Goal: Find specific page/section: Find specific page/section

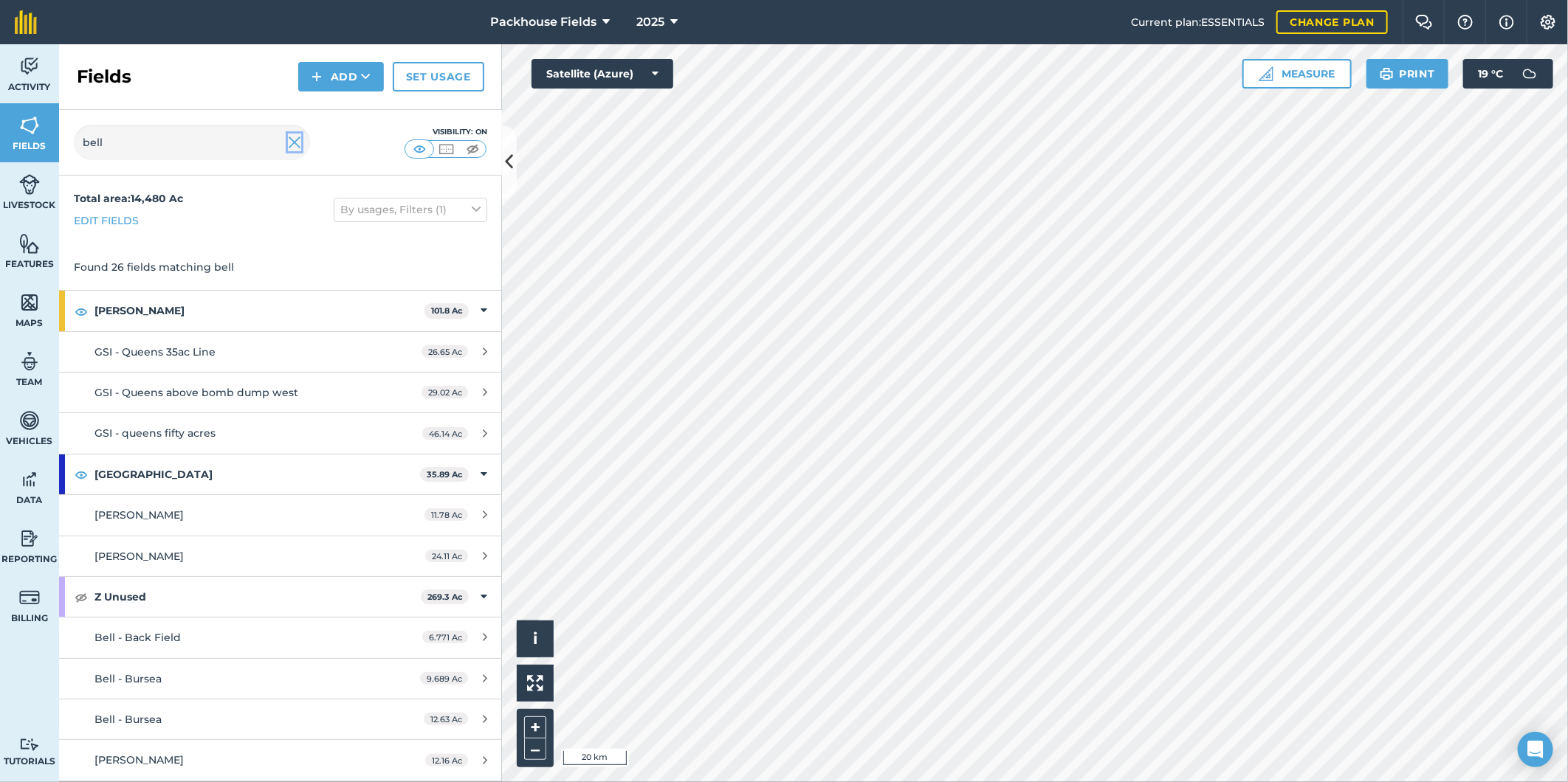
click at [300, 142] on img at bounding box center [294, 142] width 14 height 18
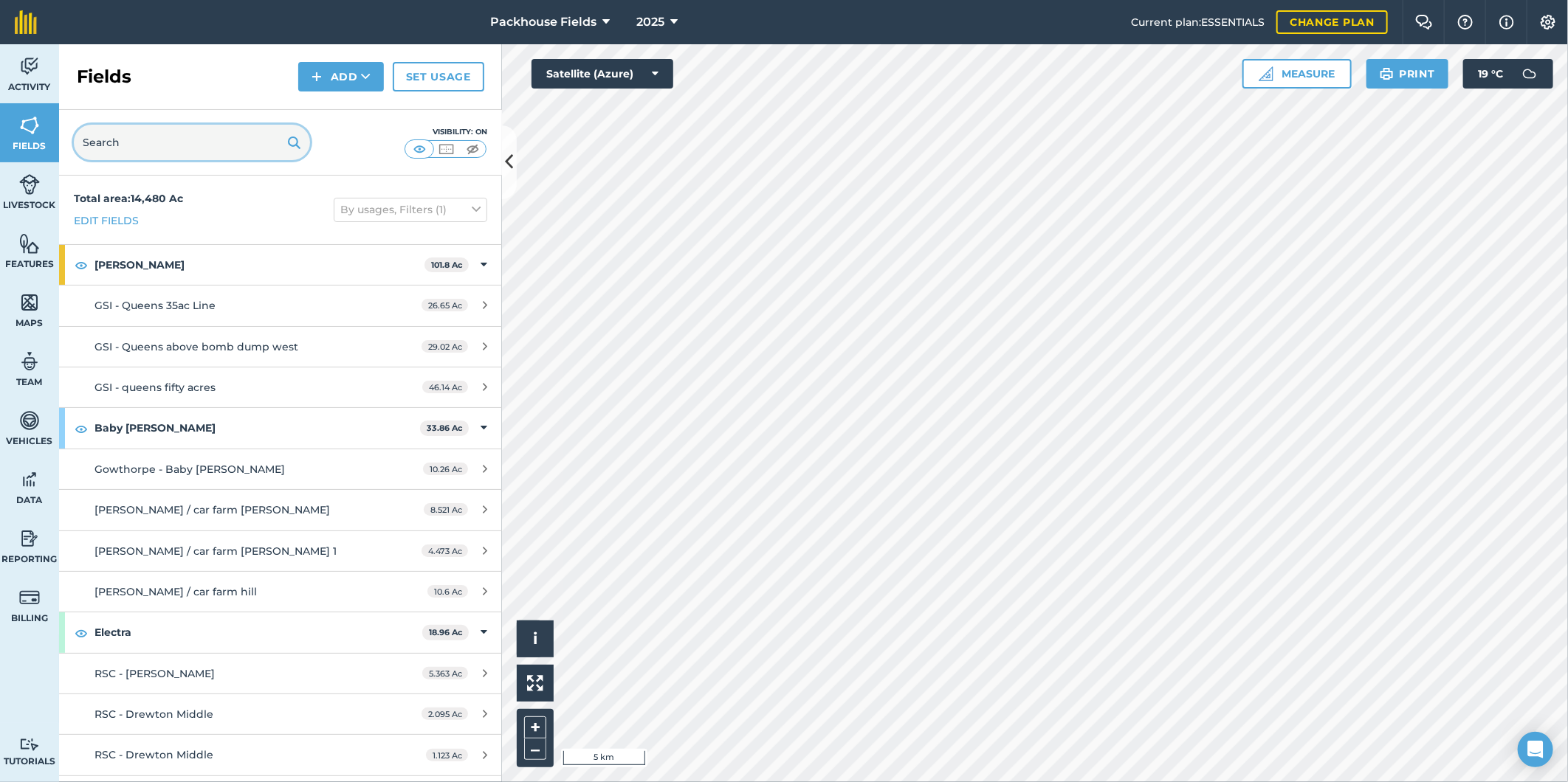
drag, startPoint x: 180, startPoint y: 137, endPoint x: 158, endPoint y: 145, distance: 23.4
click at [177, 138] on input "text" at bounding box center [192, 142] width 236 height 36
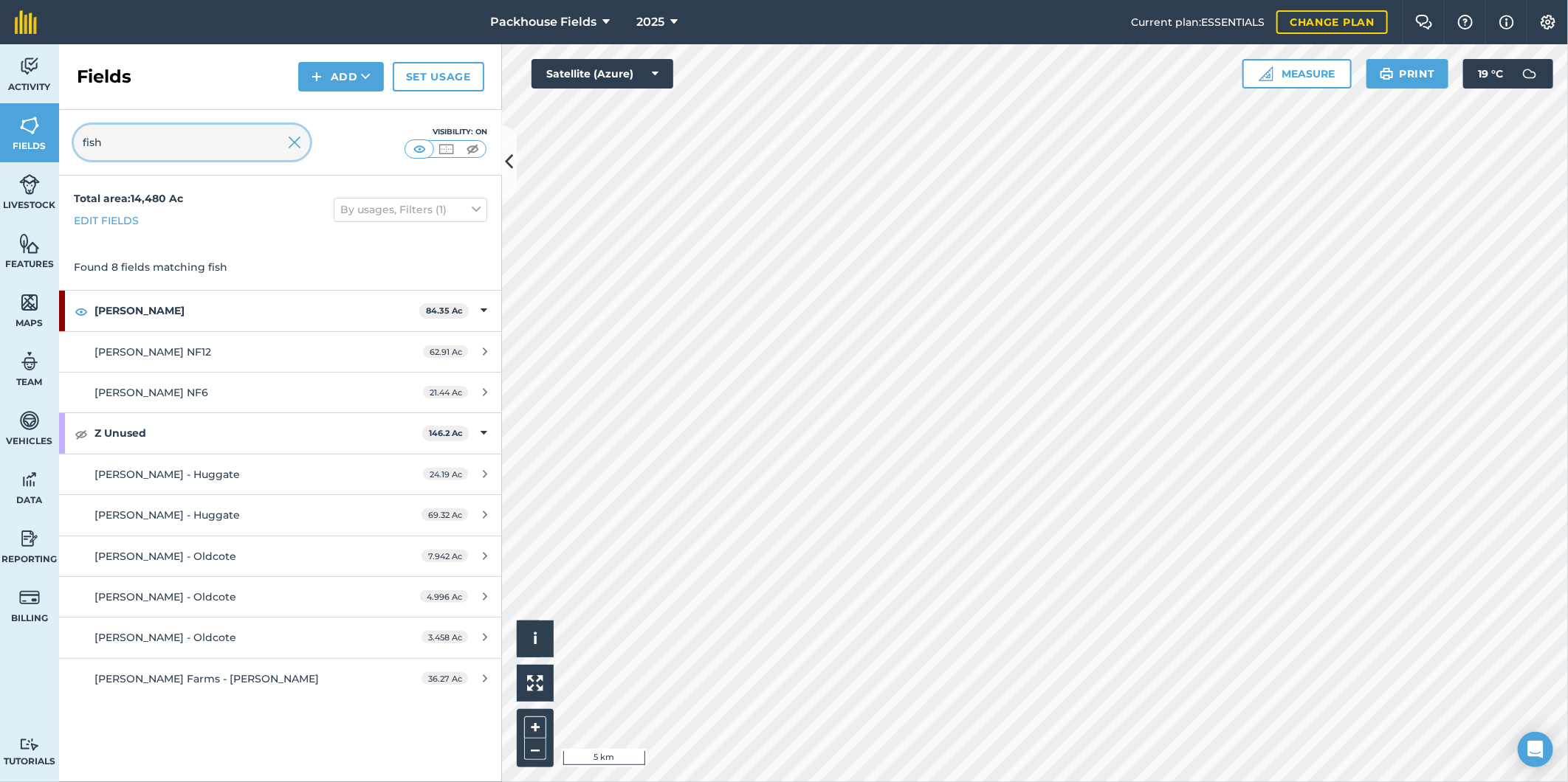
type input "fish"
drag, startPoint x: 290, startPoint y: 146, endPoint x: 224, endPoint y: 158, distance: 67.1
click at [290, 146] on img at bounding box center [294, 142] width 14 height 18
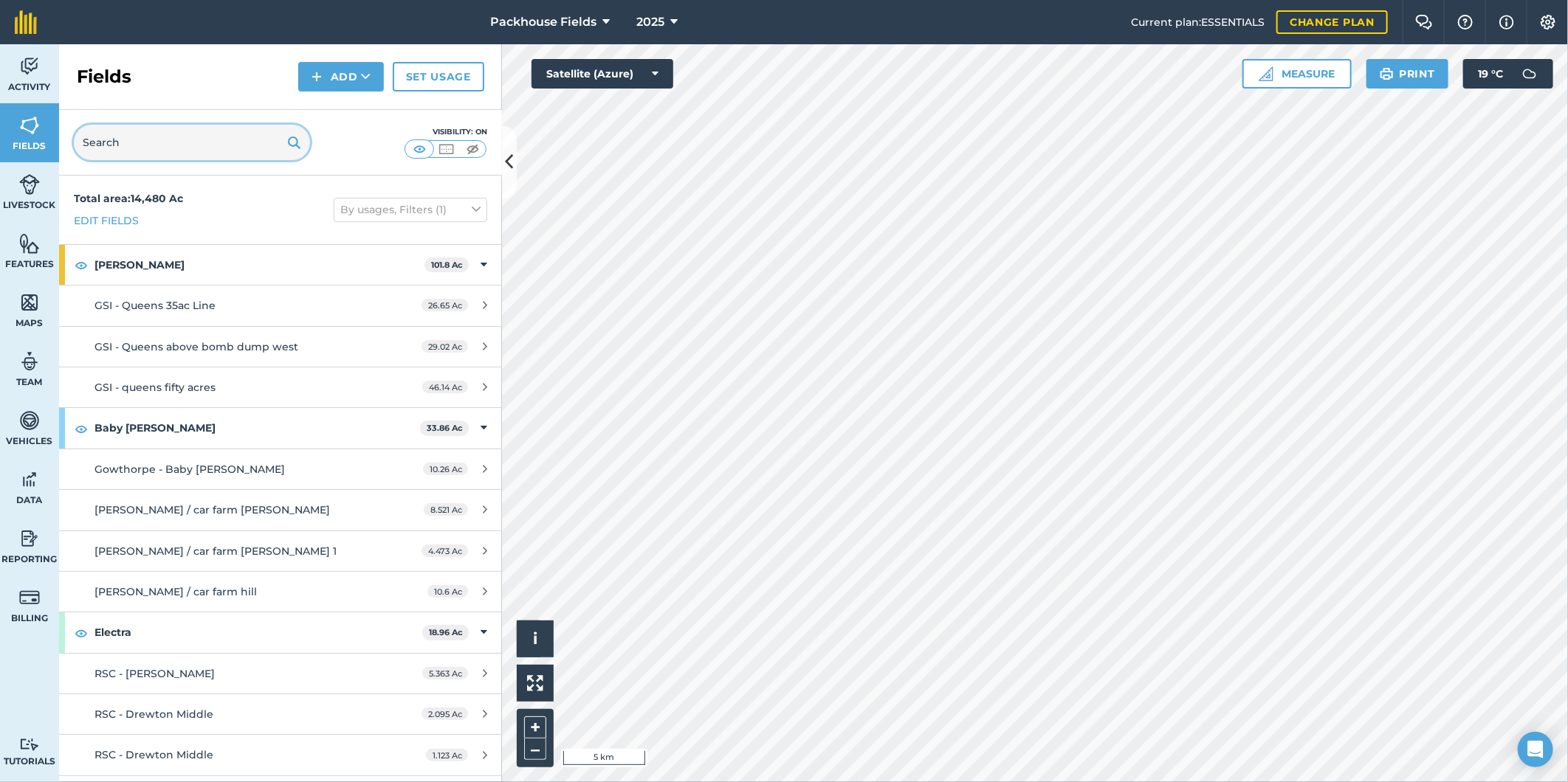
click at [237, 144] on input "text" at bounding box center [192, 142] width 236 height 36
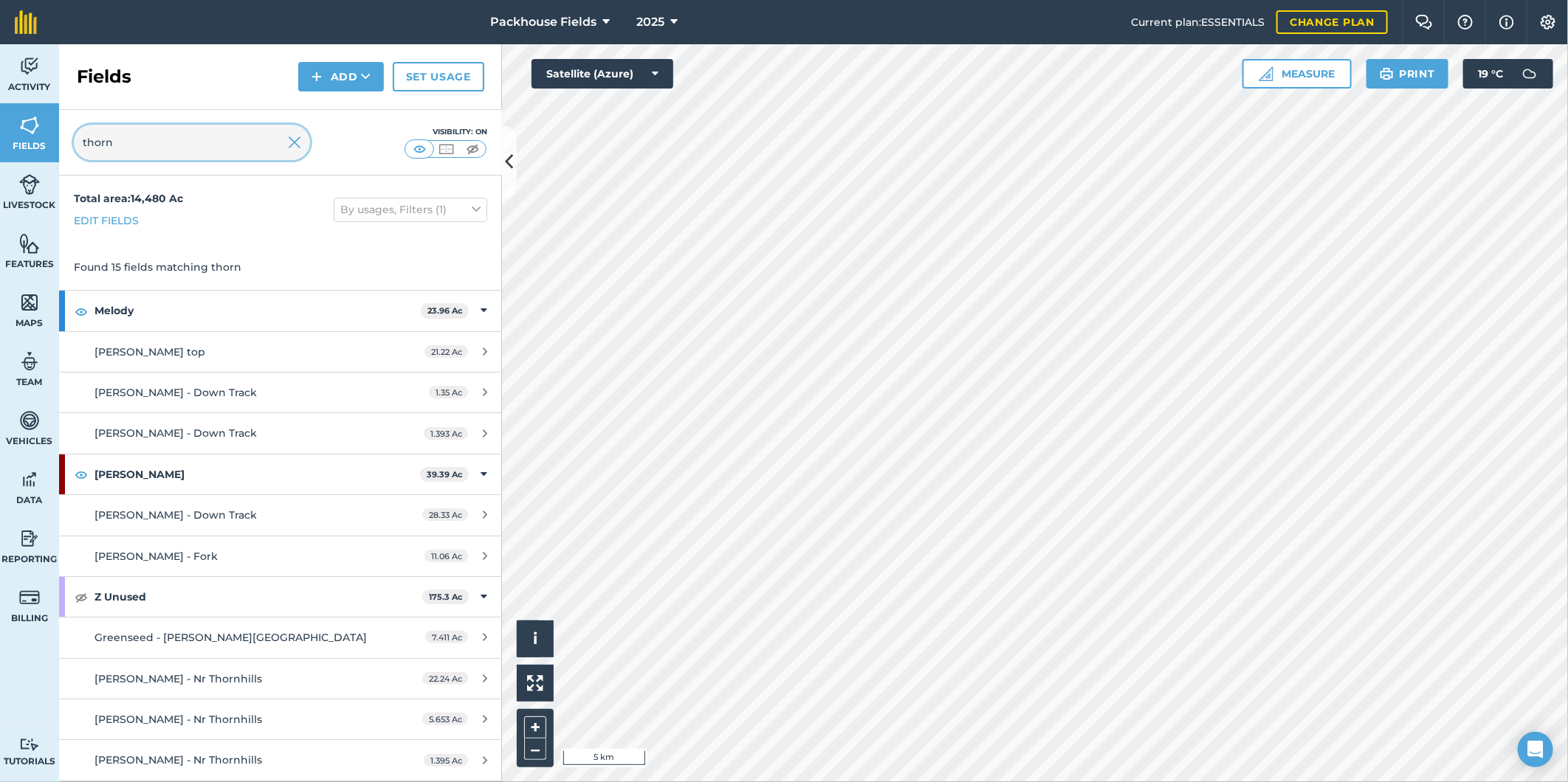
type input "thorn"
click at [290, 144] on img at bounding box center [294, 142] width 14 height 18
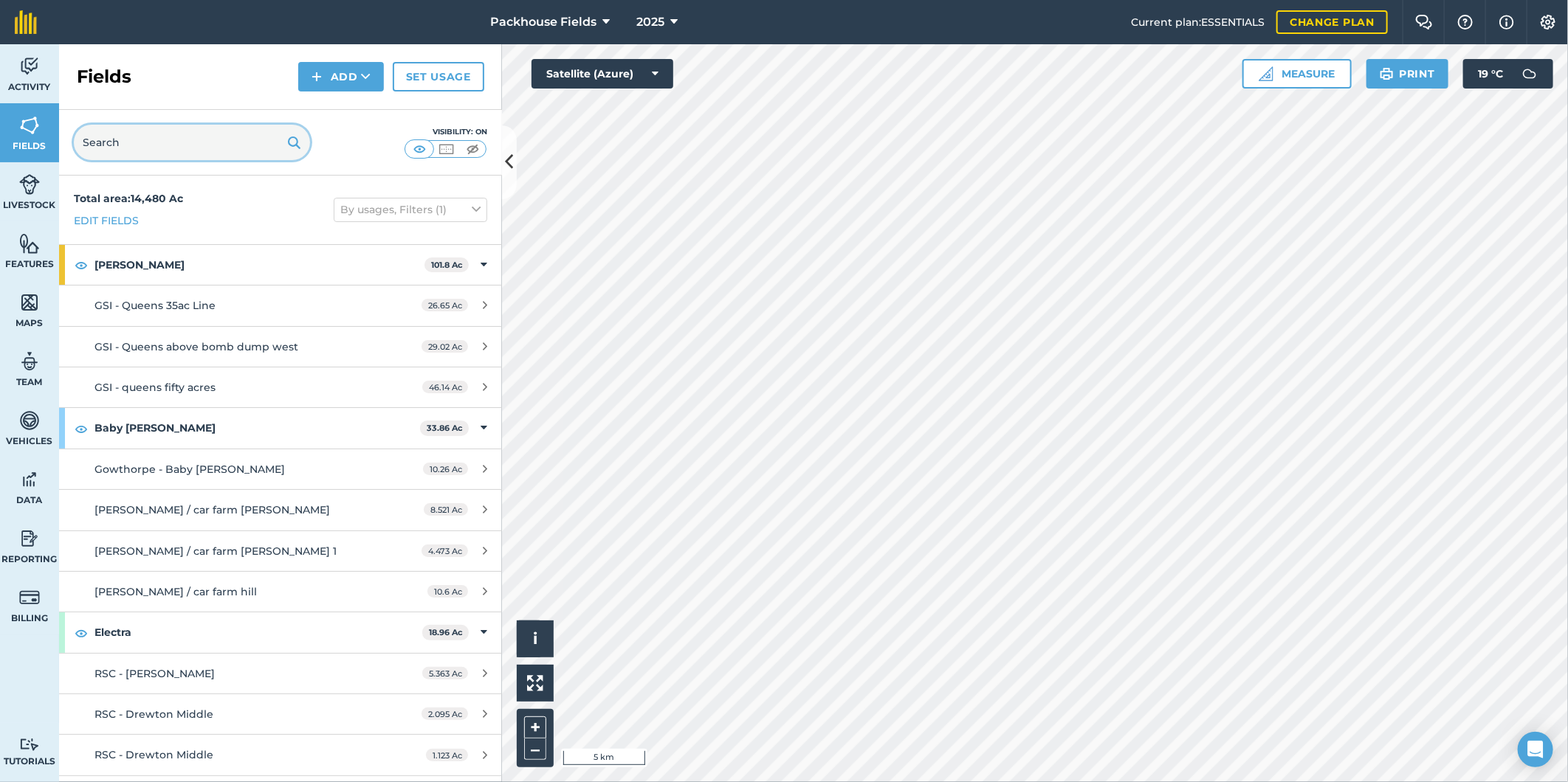
click at [233, 148] on input "text" at bounding box center [192, 142] width 236 height 36
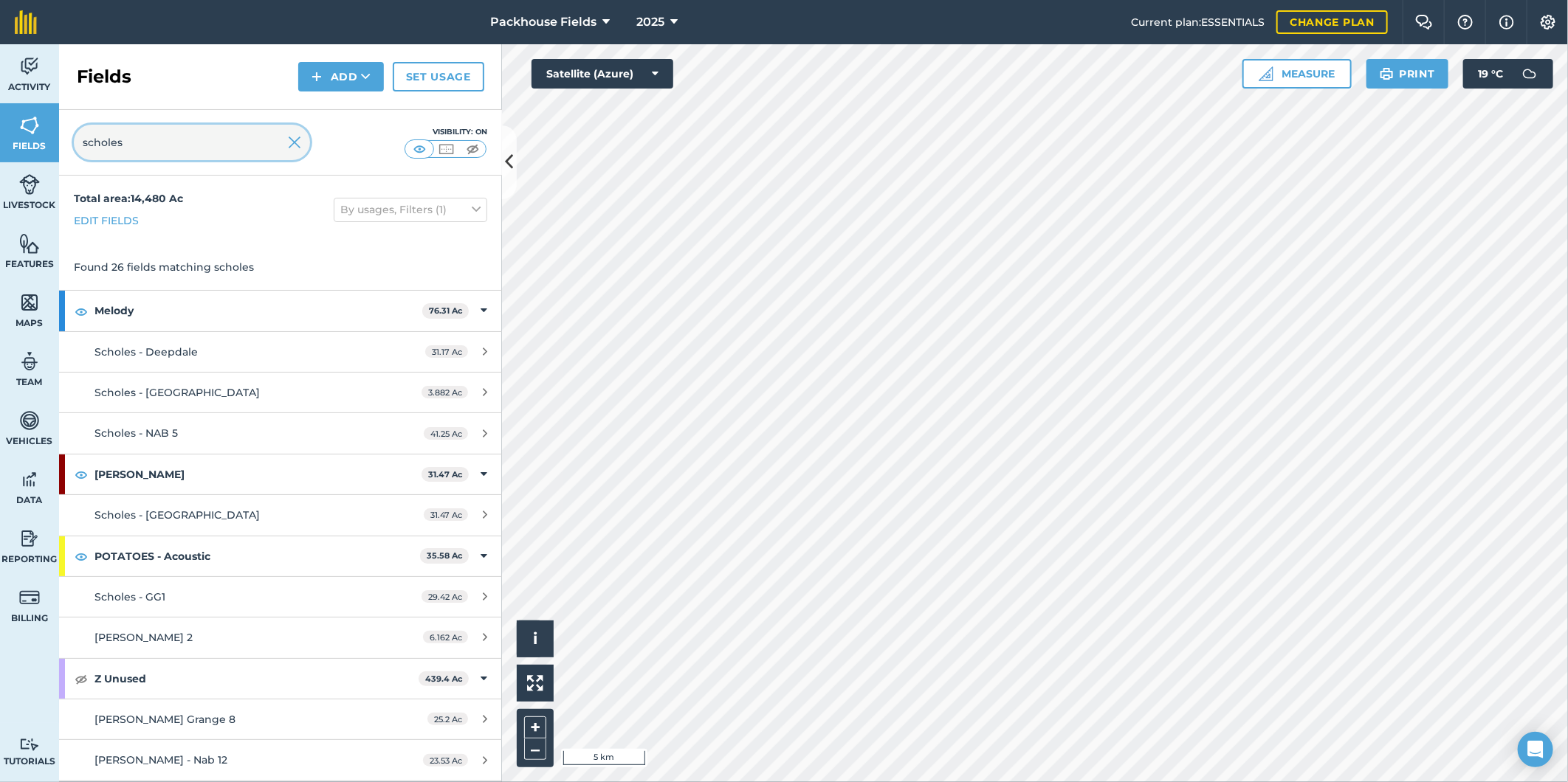
type input "scholes"
click at [305, 138] on input "scholes" at bounding box center [192, 142] width 236 height 36
click at [295, 138] on img at bounding box center [294, 142] width 14 height 18
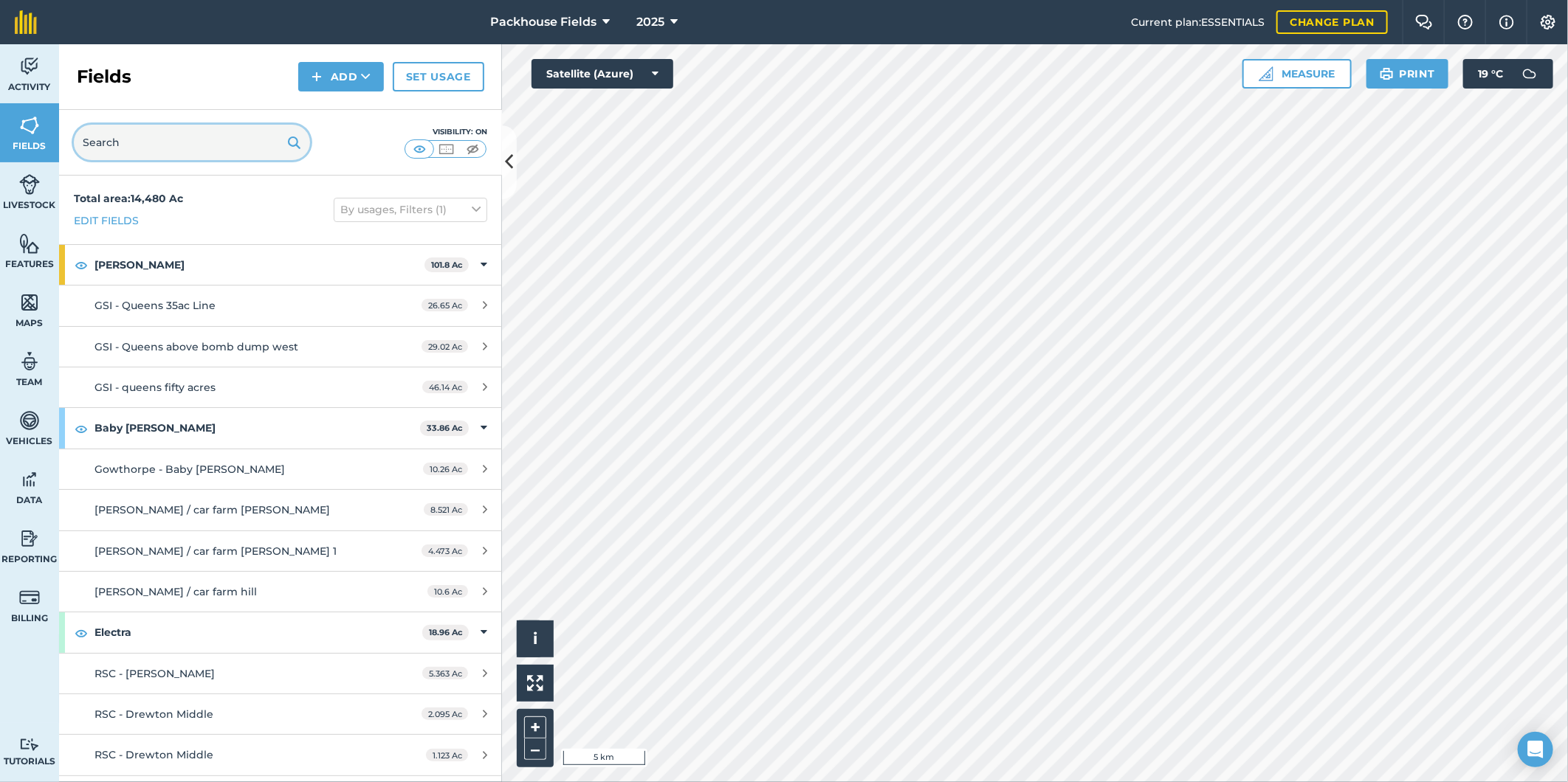
click at [167, 148] on input "text" at bounding box center [192, 142] width 236 height 36
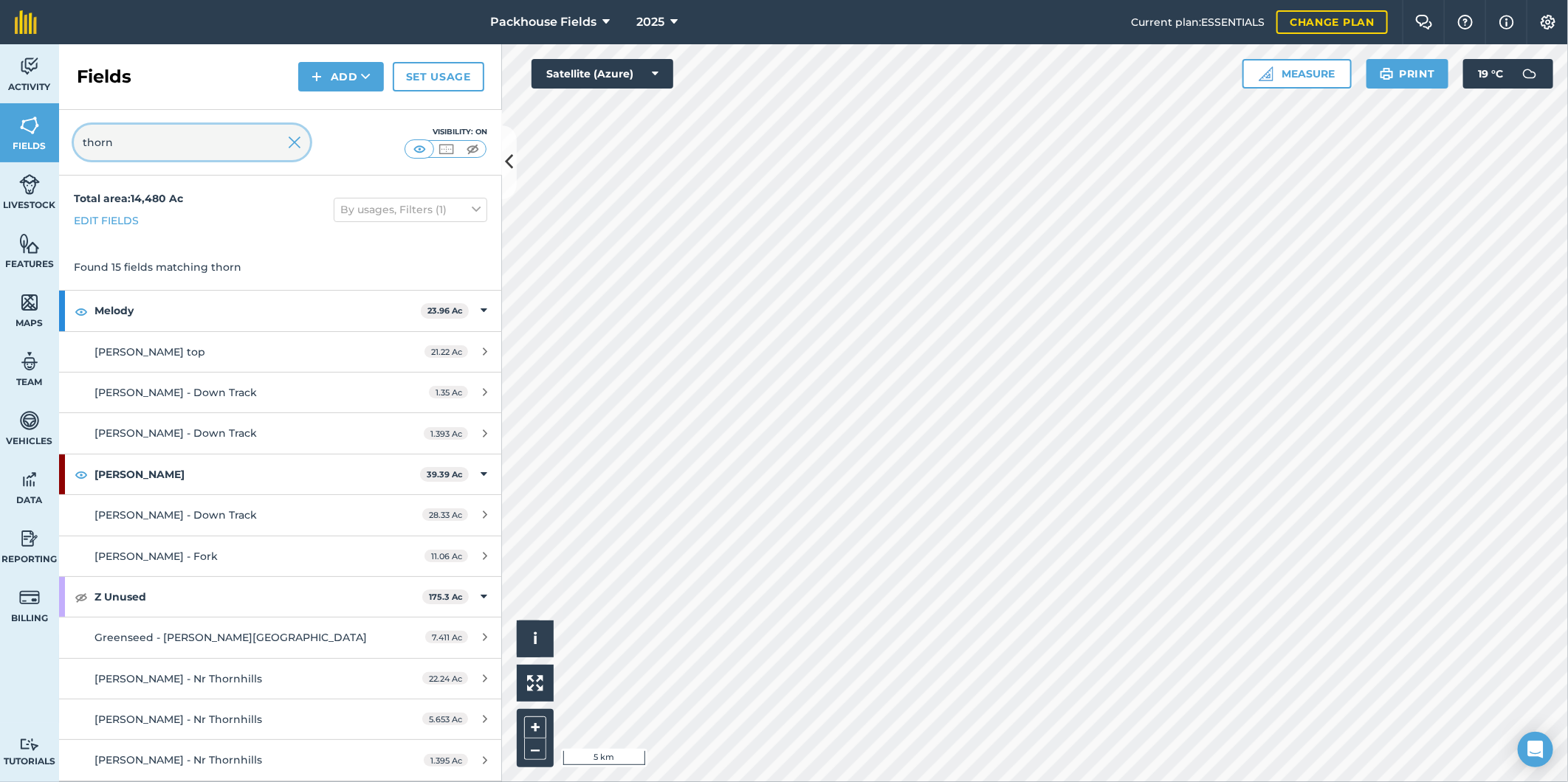
type input "thorn"
drag, startPoint x: 290, startPoint y: 134, endPoint x: 232, endPoint y: 142, distance: 58.5
click at [290, 134] on img at bounding box center [294, 142] width 14 height 18
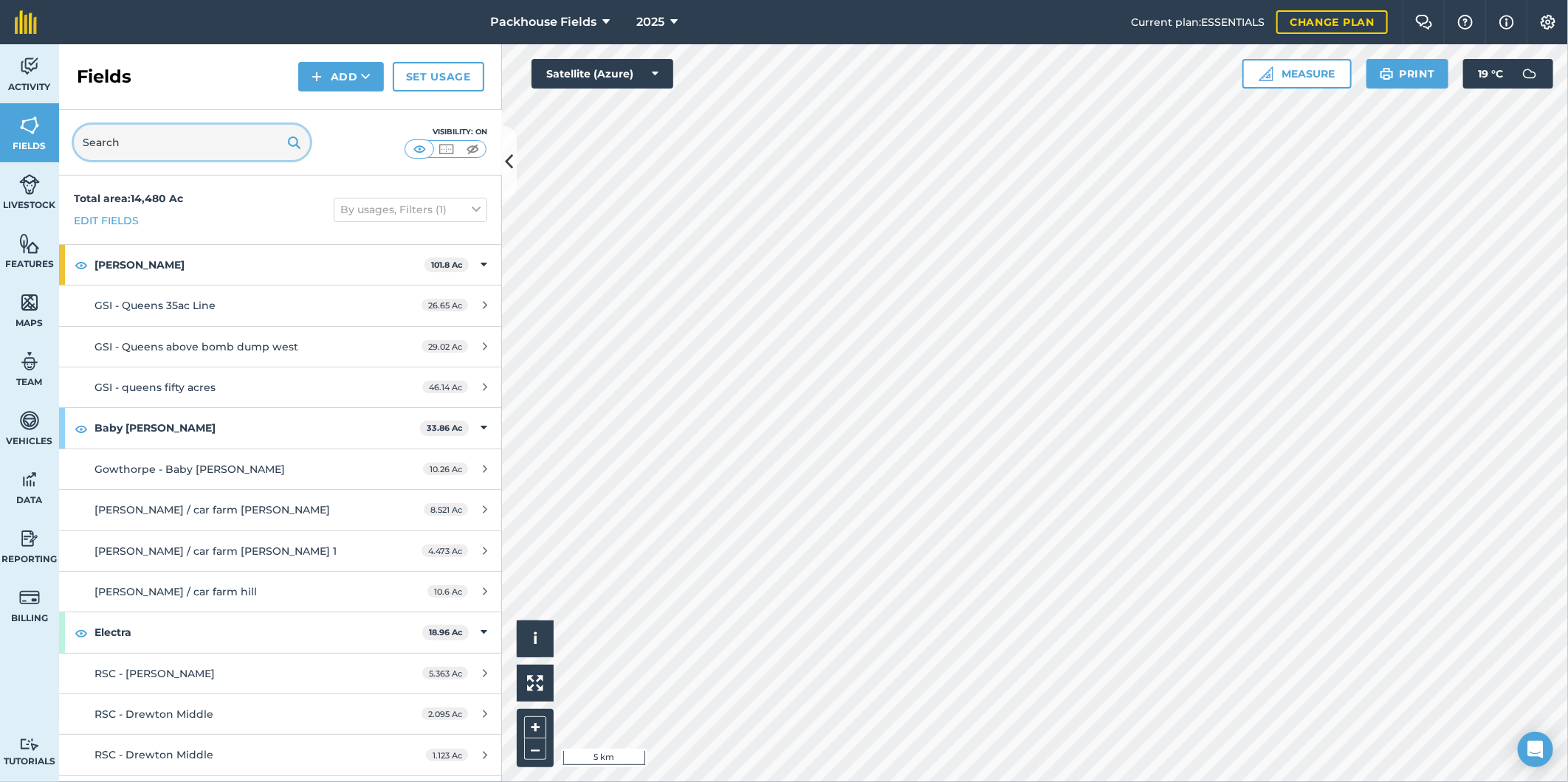
click at [171, 144] on input "text" at bounding box center [192, 142] width 236 height 36
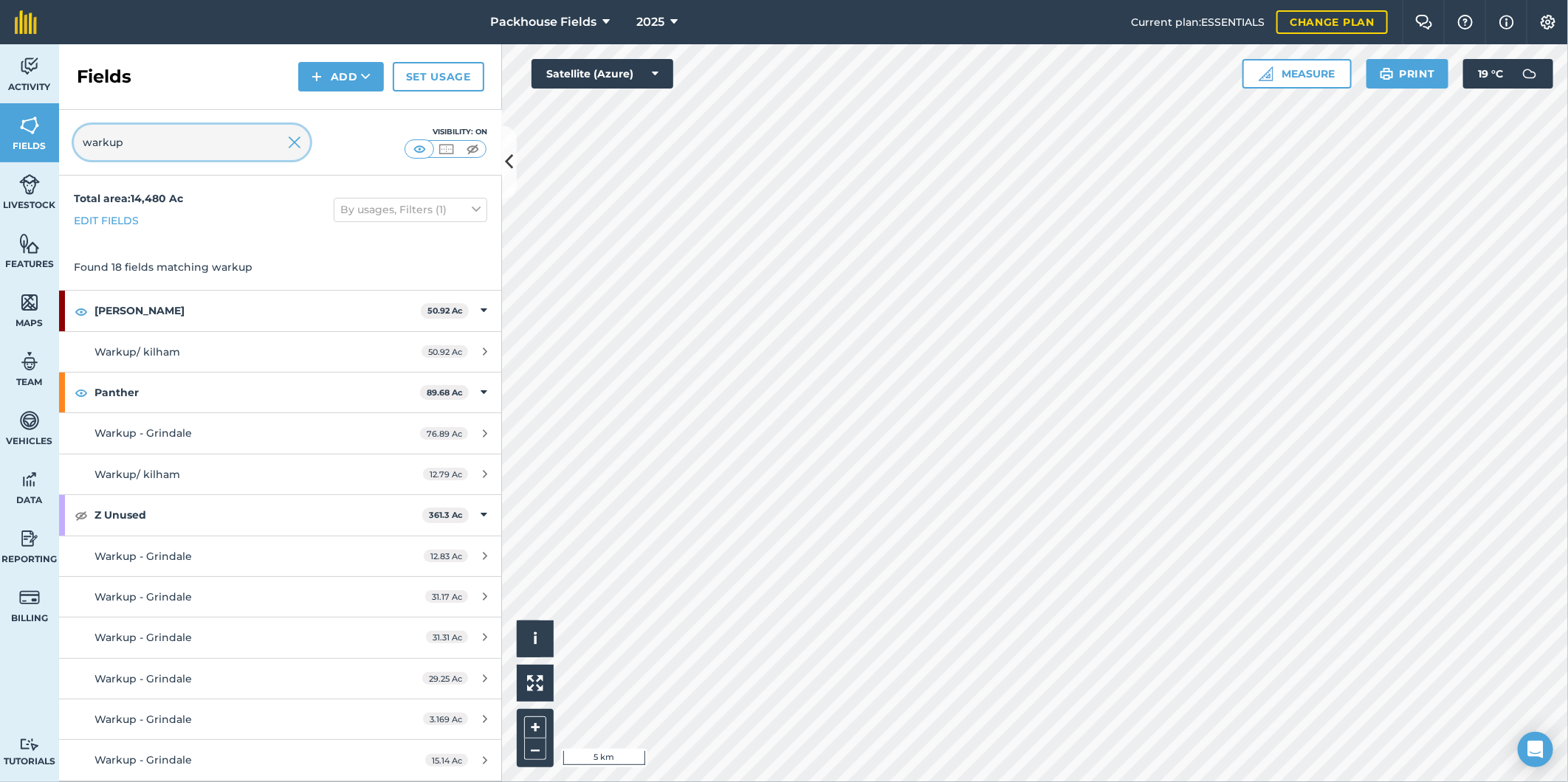
type input "warkup"
click at [290, 137] on img at bounding box center [294, 142] width 14 height 18
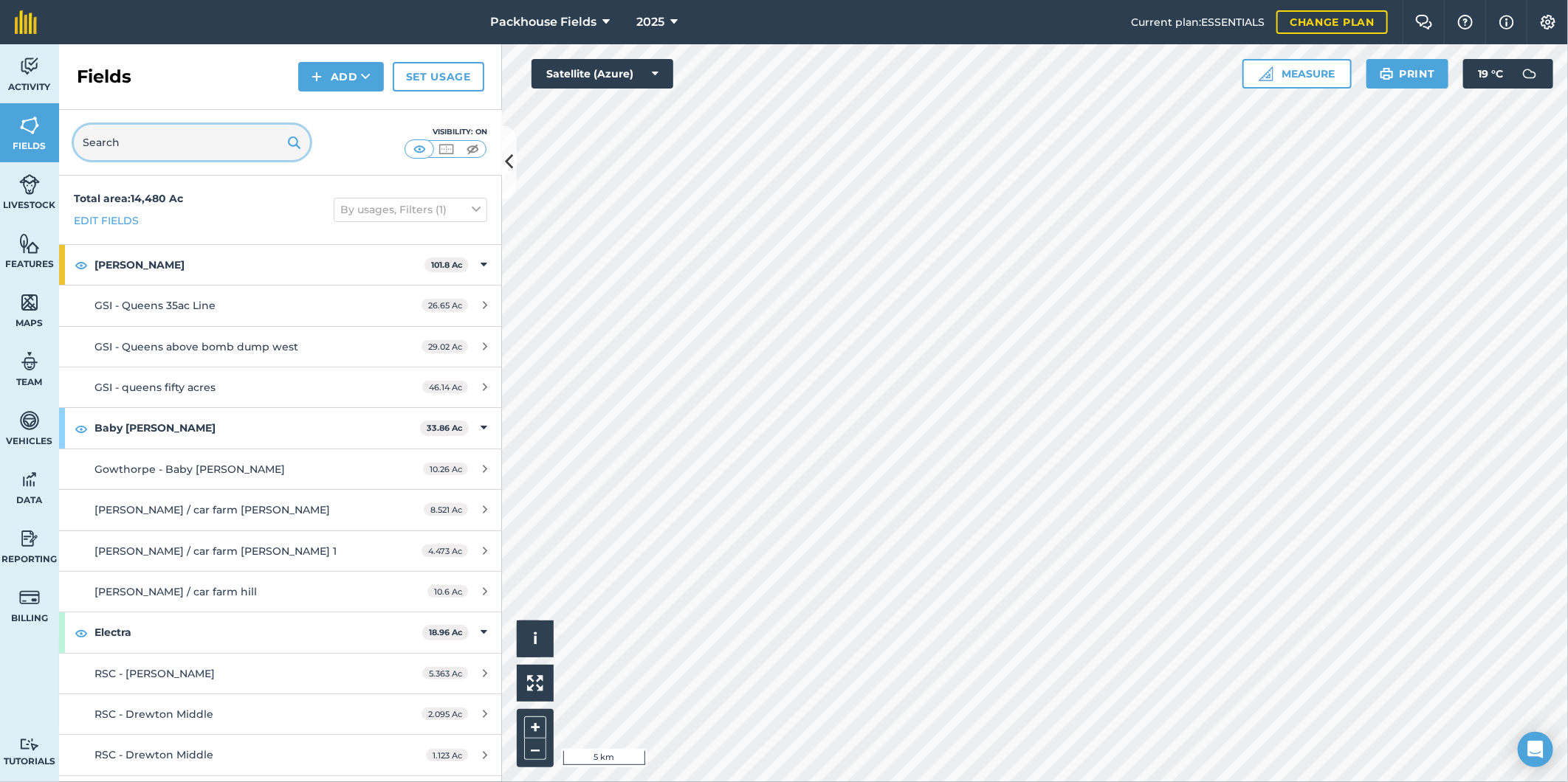
click at [180, 142] on input "text" at bounding box center [192, 142] width 236 height 36
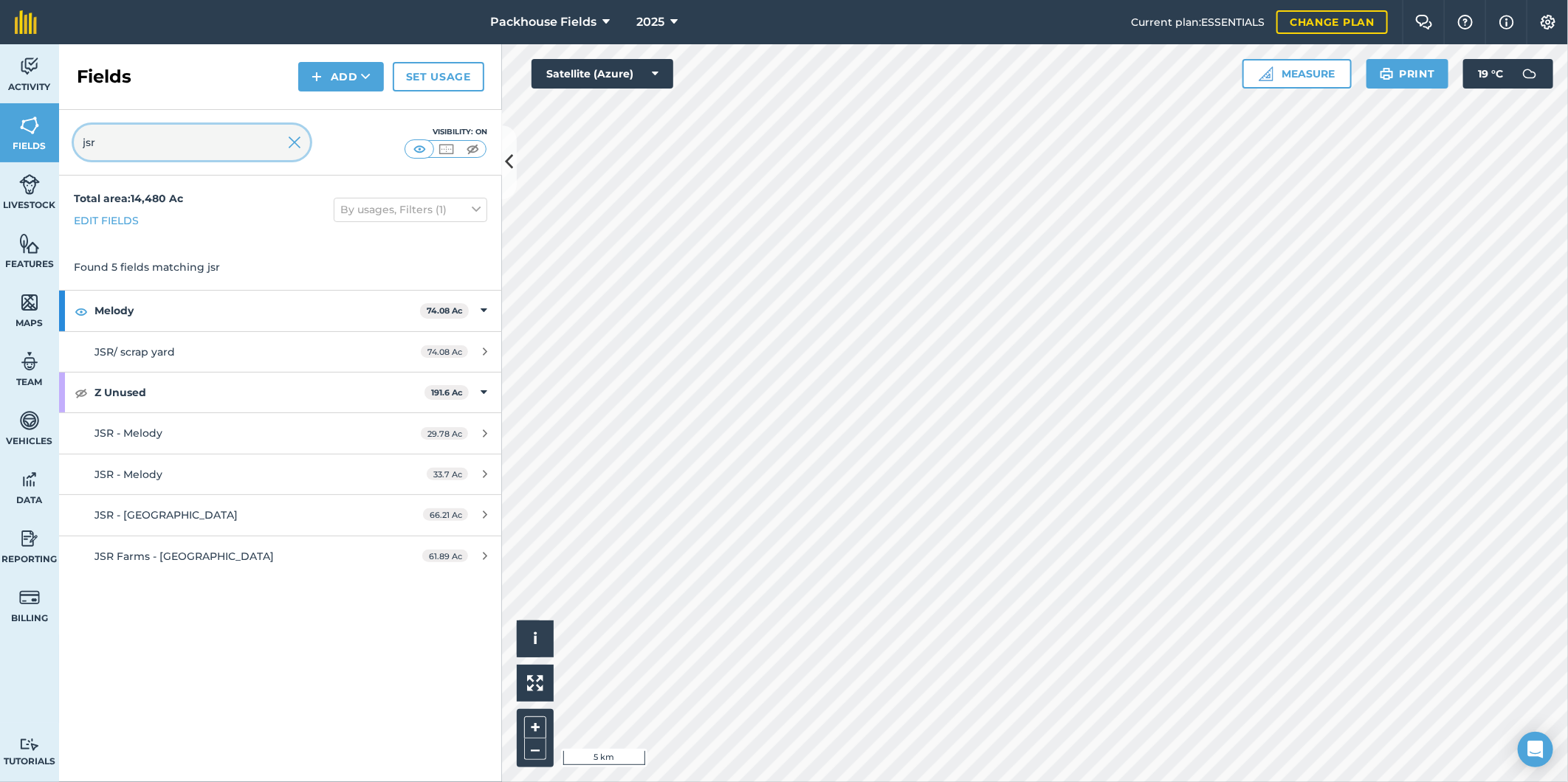
type input "jsr"
